Goal: Find specific page/section: Find specific page/section

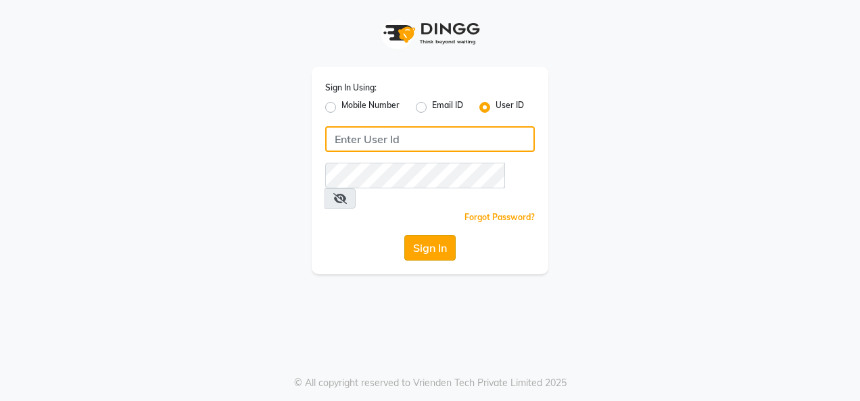
type input "colormecrazy"
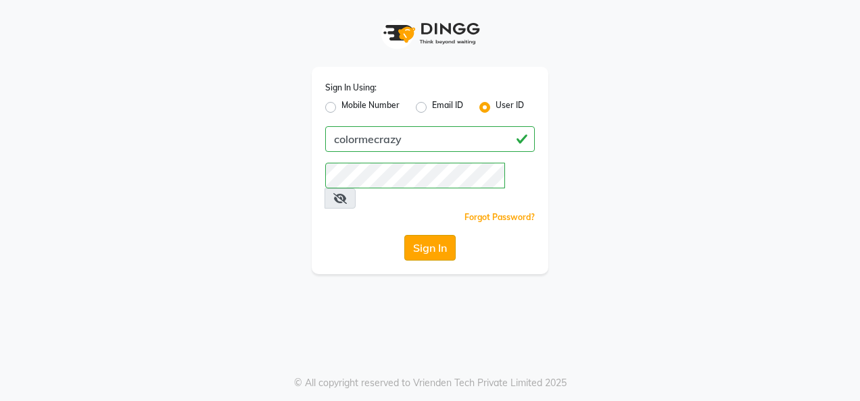
click at [429, 235] on button "Sign In" at bounding box center [429, 248] width 51 height 26
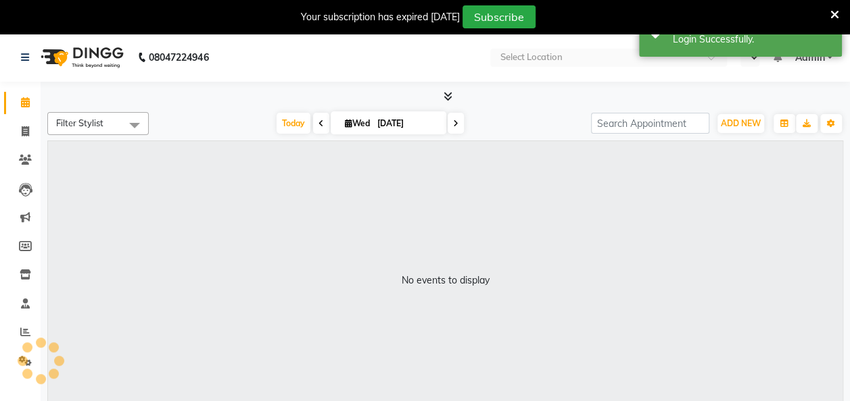
select select "en"
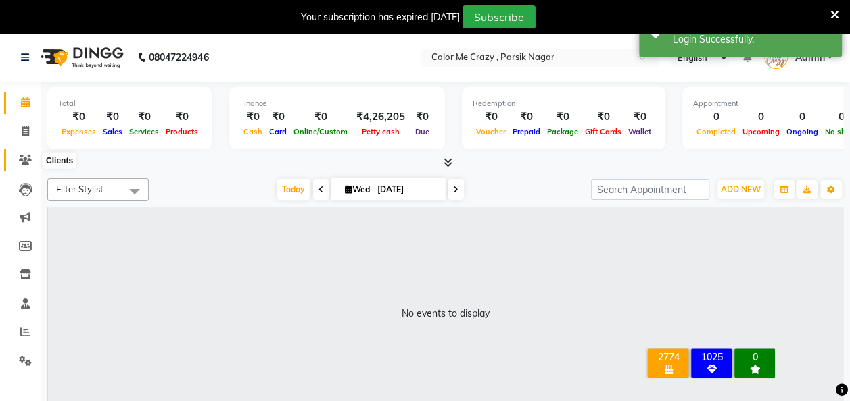
click at [32, 157] on span at bounding box center [26, 161] width 24 height 16
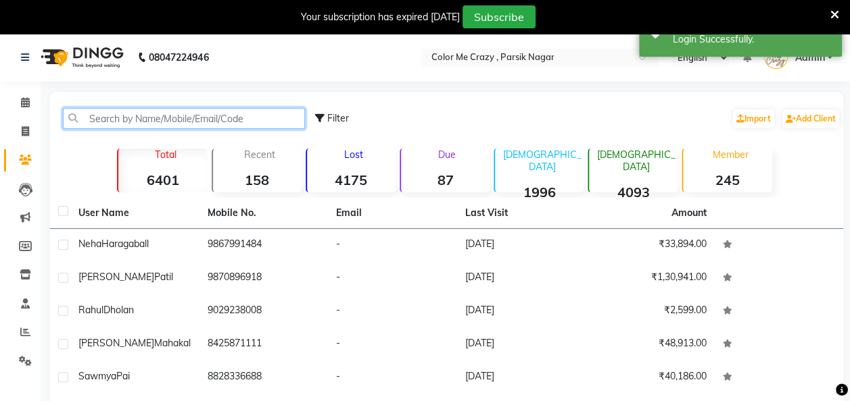
click at [149, 120] on input "text" at bounding box center [184, 118] width 242 height 21
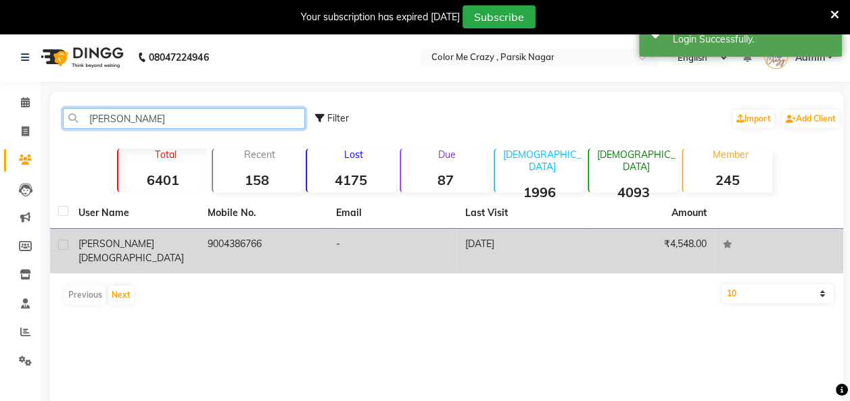
type input "[PERSON_NAME]"
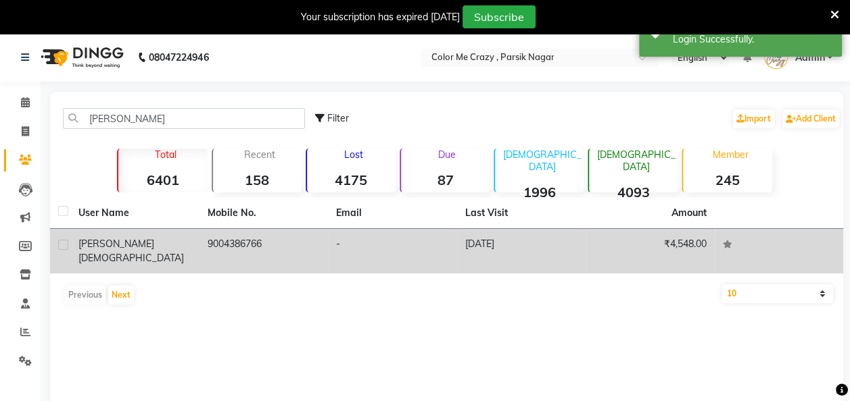
click at [126, 242] on div "[PERSON_NAME][DEMOGRAPHIC_DATA]" at bounding box center [134, 251] width 113 height 28
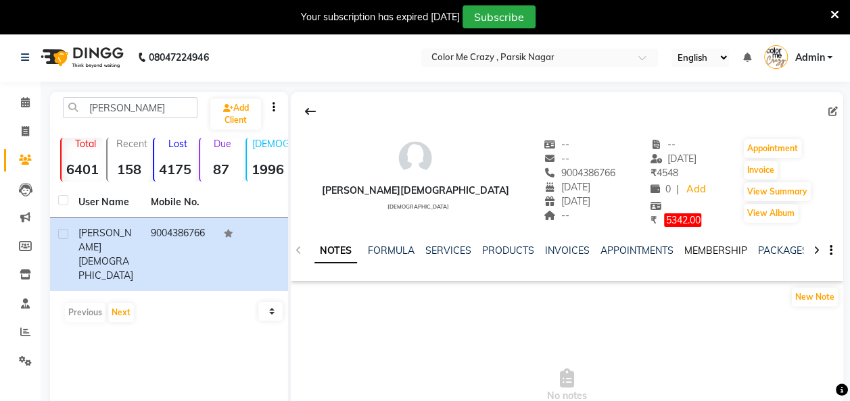
click at [694, 248] on link "MEMBERSHIP" at bounding box center [715, 251] width 63 height 12
